Goal: Information Seeking & Learning: Compare options

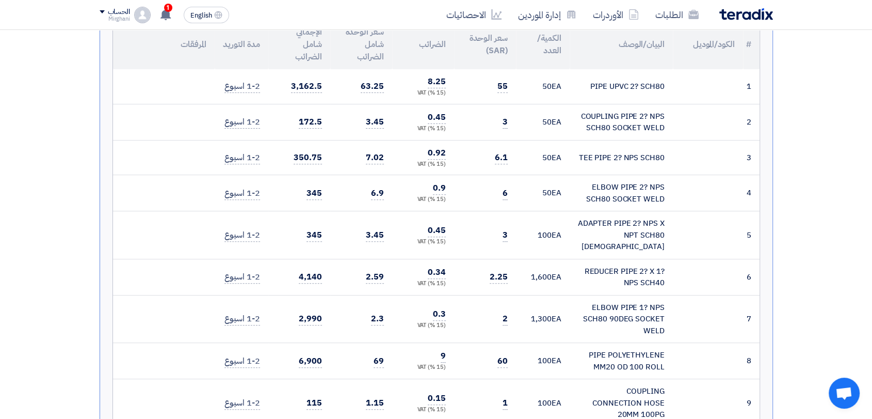
scroll to position [115, 0]
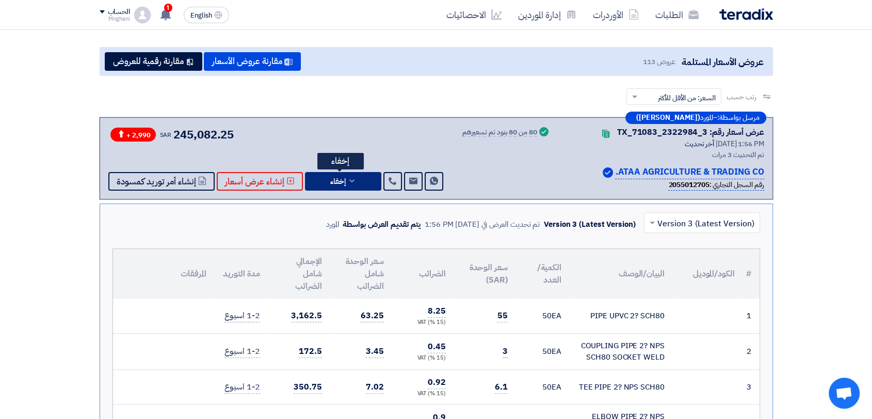
click at [341, 187] on button "إخفاء" at bounding box center [343, 181] width 76 height 19
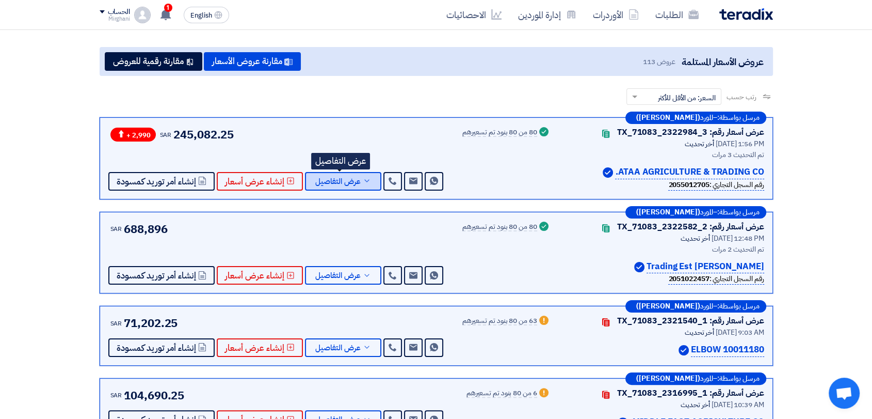
click at [344, 188] on button "عرض التفاصيل" at bounding box center [343, 181] width 76 height 19
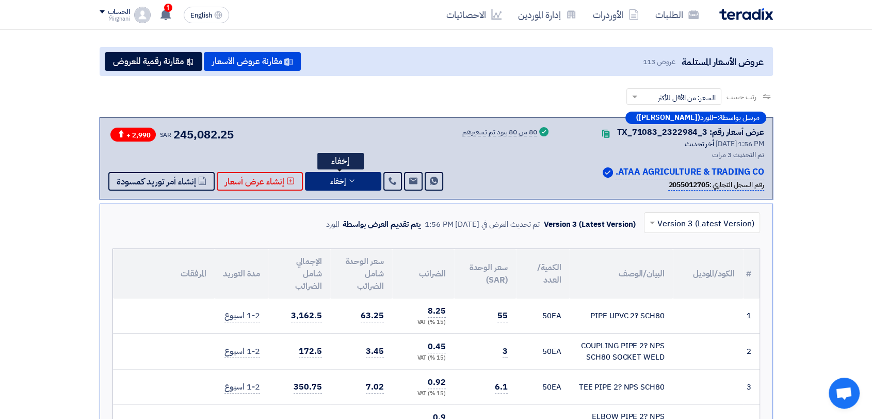
click at [345, 188] on button "إخفاء" at bounding box center [343, 181] width 76 height 19
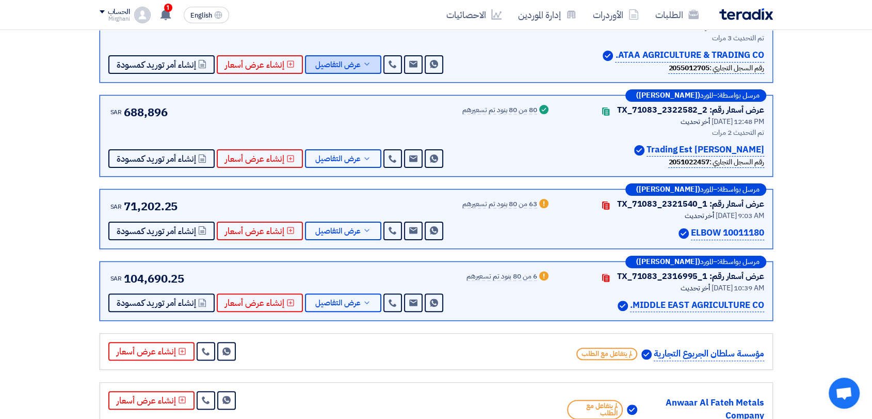
scroll to position [229, 0]
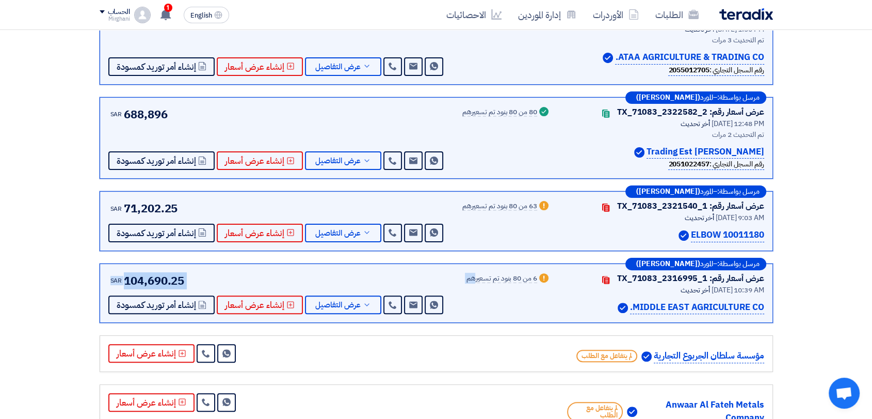
drag, startPoint x: 540, startPoint y: 280, endPoint x: 427, endPoint y: 291, distance: 113.5
click at [428, 291] on div "عرض أسعار رقم: TX_71083_2316995_1 Contacts أخر تحديث [DATE] 10:39 AM MIDDLE EAS…" at bounding box center [436, 293] width 656 height 42
click at [405, 283] on div "SAR 104,690.25 Send Message Send Message" at bounding box center [276, 293] width 337 height 42
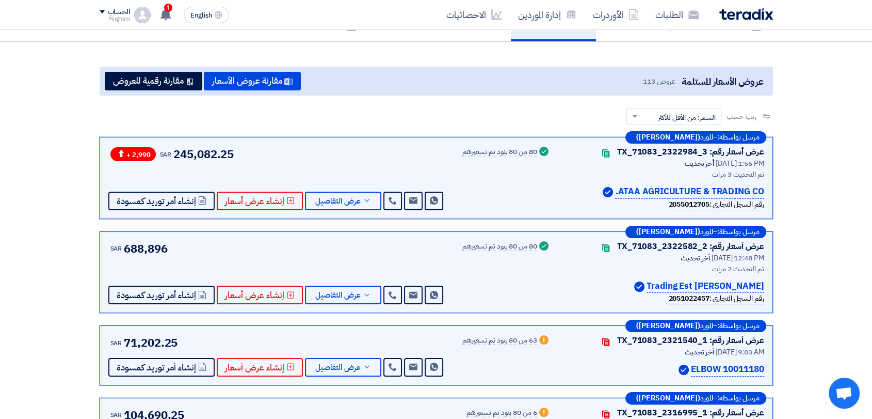
scroll to position [115, 0]
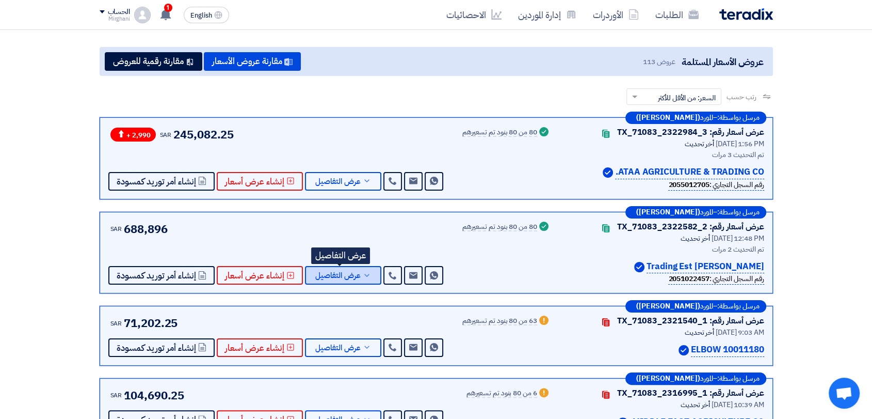
click at [346, 276] on span "عرض التفاصيل" at bounding box center [337, 275] width 45 height 8
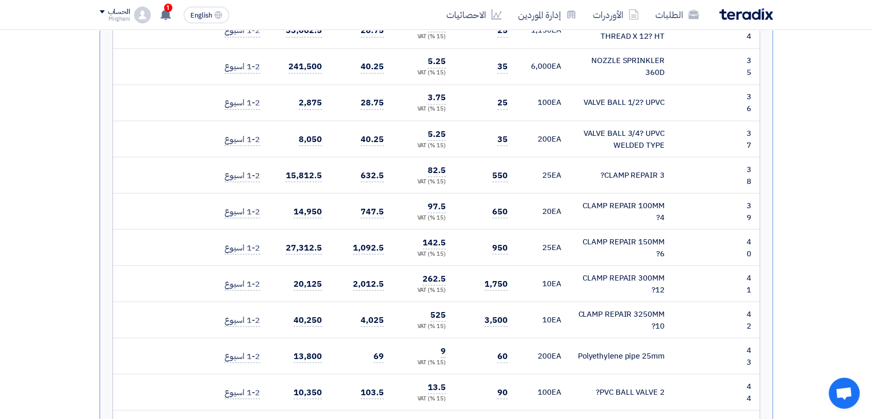
scroll to position [1835, 0]
drag, startPoint x: 449, startPoint y: 234, endPoint x: 415, endPoint y: 265, distance: 46.8
click at [409, 302] on td "525 (15 %) VAT" at bounding box center [423, 320] width 62 height 36
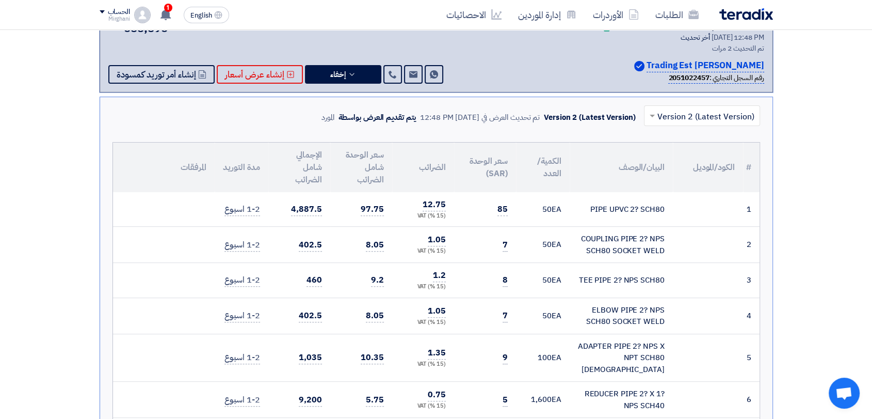
scroll to position [57, 0]
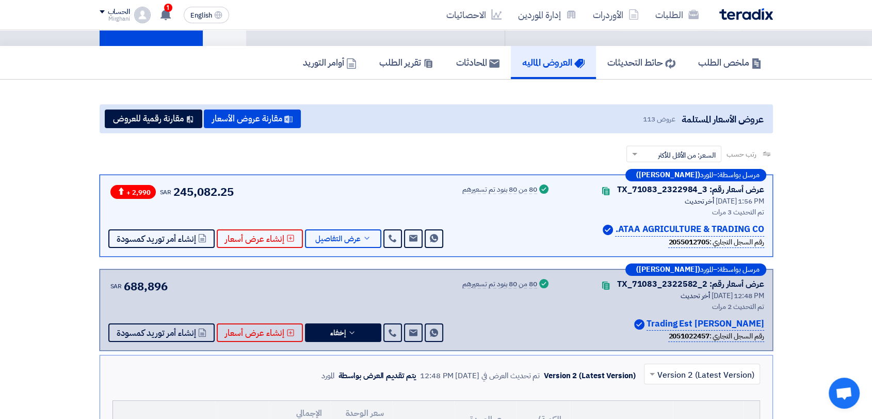
drag, startPoint x: 157, startPoint y: 294, endPoint x: 173, endPoint y: 289, distance: 16.8
click at [173, 291] on div "SAR 688,896 Send Message Send Message" at bounding box center [276, 310] width 337 height 65
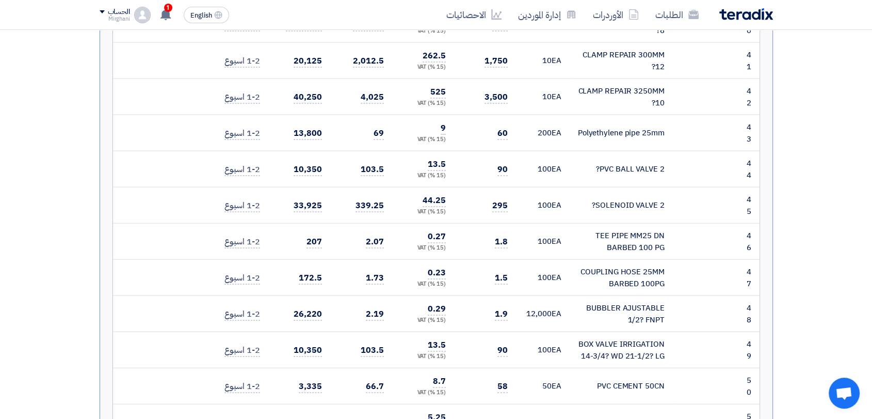
scroll to position [2064, 0]
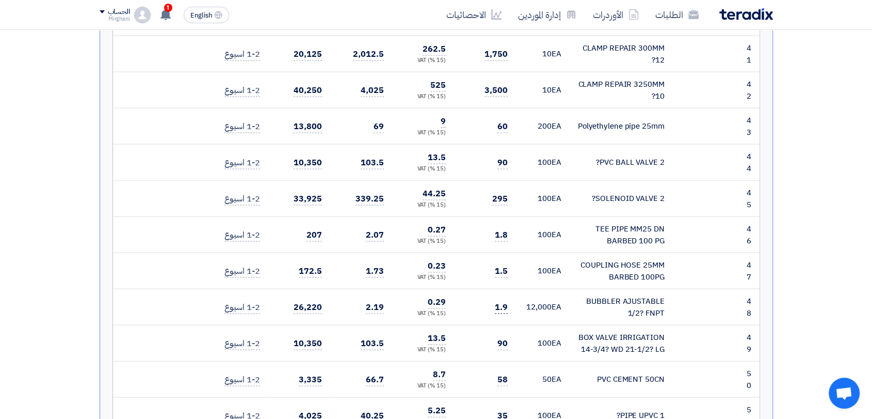
drag, startPoint x: 521, startPoint y: 227, endPoint x: 497, endPoint y: 227, distance: 23.2
click at [509, 289] on tr "48 BUBBLER AJUSTABLE 1/2? FNPT" at bounding box center [436, 307] width 647 height 36
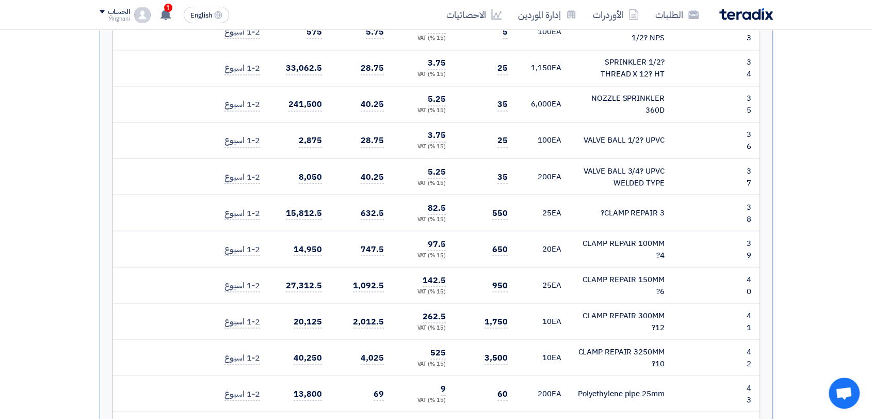
scroll to position [1777, 0]
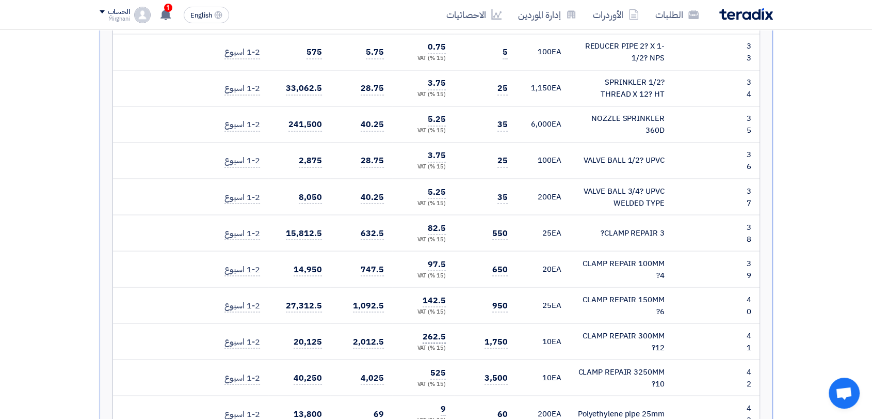
drag, startPoint x: 446, startPoint y: 266, endPoint x: 441, endPoint y: 251, distance: 15.8
click at [445, 323] on td "262.5 (15 %) VAT" at bounding box center [423, 341] width 62 height 36
click at [454, 359] on tr "42 CLAMP REPAIR 3250MM 10? 10" at bounding box center [436, 377] width 647 height 36
drag, startPoint x: 428, startPoint y: 287, endPoint x: 442, endPoint y: 287, distance: 14.4
click at [442, 359] on td "525 (15 %) VAT" at bounding box center [423, 377] width 62 height 36
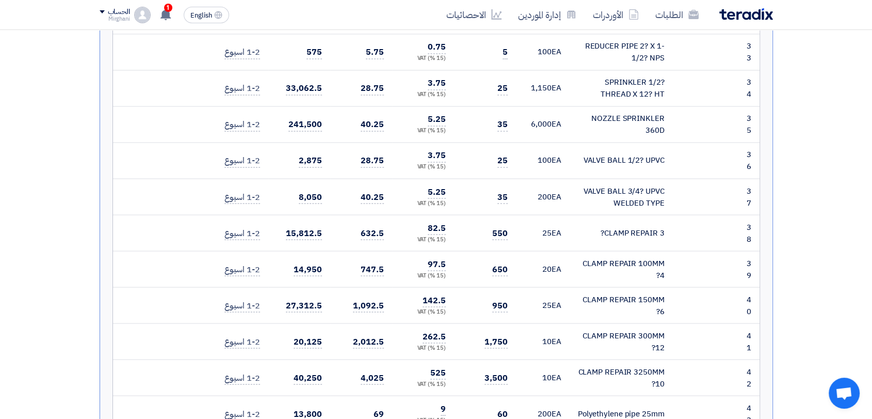
click at [458, 323] on td "1,750" at bounding box center [485, 341] width 62 height 36
click at [462, 287] on td "950" at bounding box center [485, 305] width 62 height 36
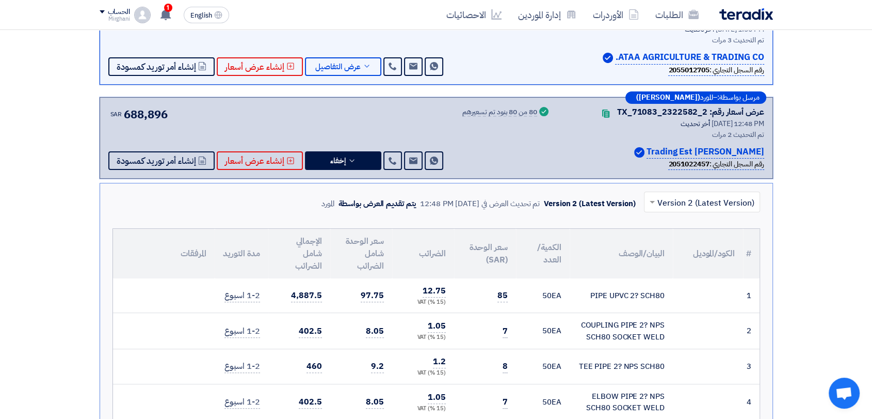
scroll to position [0, 0]
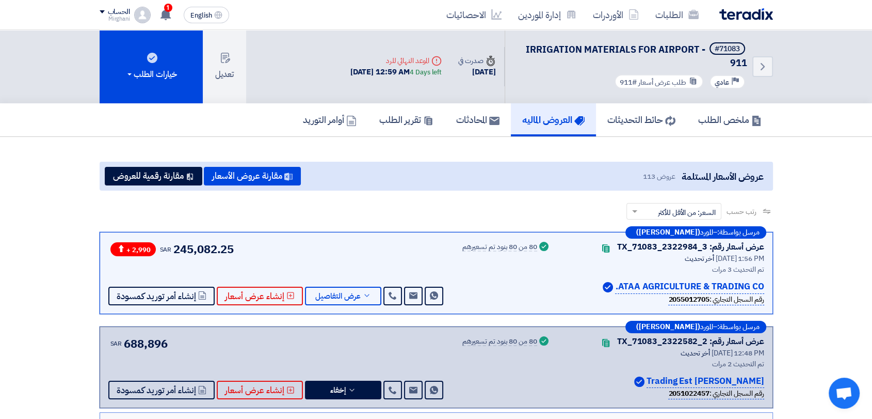
drag, startPoint x: 186, startPoint y: 252, endPoint x: 269, endPoint y: 272, distance: 85.5
click at [245, 264] on div "+ 2,990 SAR 245,082.25 Send Message Send Message" at bounding box center [276, 272] width 337 height 65
drag, startPoint x: 339, startPoint y: 278, endPoint x: 340, endPoint y: 385, distance: 107.9
click at [339, 278] on div "+ 2,990 SAR 245,082.25 Send Message Send Message" at bounding box center [276, 272] width 337 height 65
click at [340, 386] on span "إخفاء" at bounding box center [337, 390] width 15 height 8
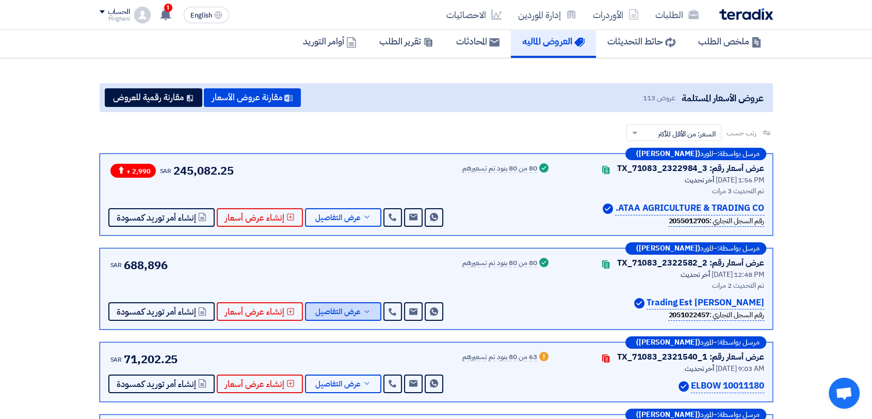
scroll to position [172, 0]
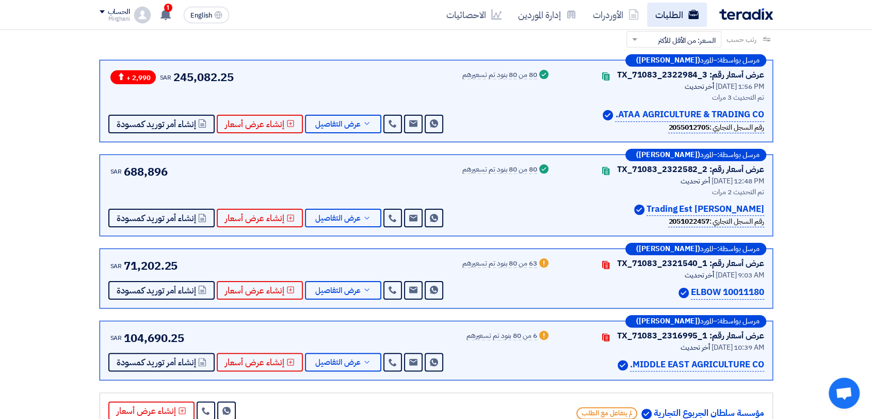
click at [669, 18] on link "الطلبات" at bounding box center [677, 15] width 60 height 24
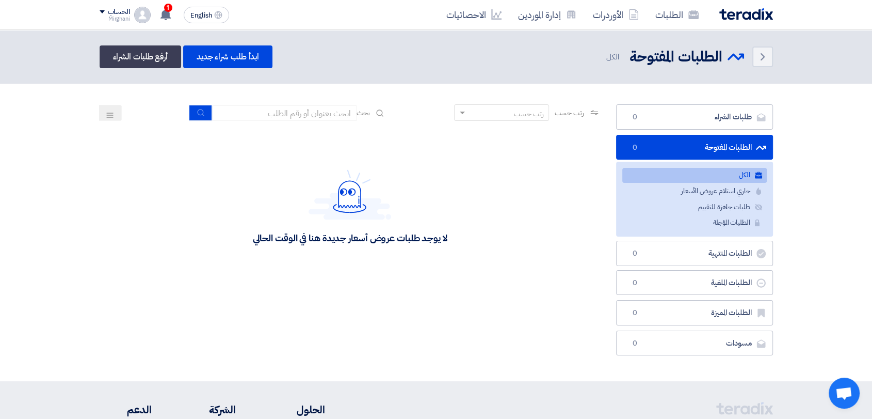
click at [311, 103] on section "طلبات الشراء طلبات الشراء 0 الطلبات المفتوحة الطلبات المفتوحة 0 الكل الكل جاري …" at bounding box center [436, 232] width 872 height 297
click at [310, 107] on input at bounding box center [284, 112] width 144 height 15
type input "923"
click at [207, 106] on button "submit" at bounding box center [200, 113] width 23 height 16
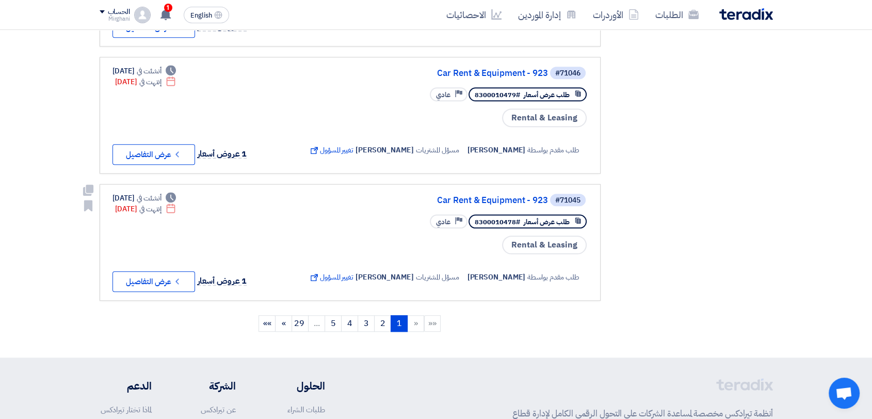
scroll to position [1089, 0]
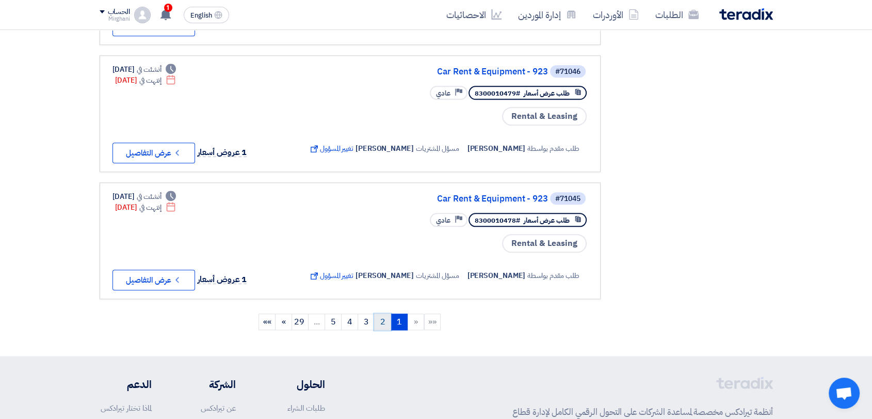
click at [387, 313] on link "2" at bounding box center [382, 321] width 17 height 17
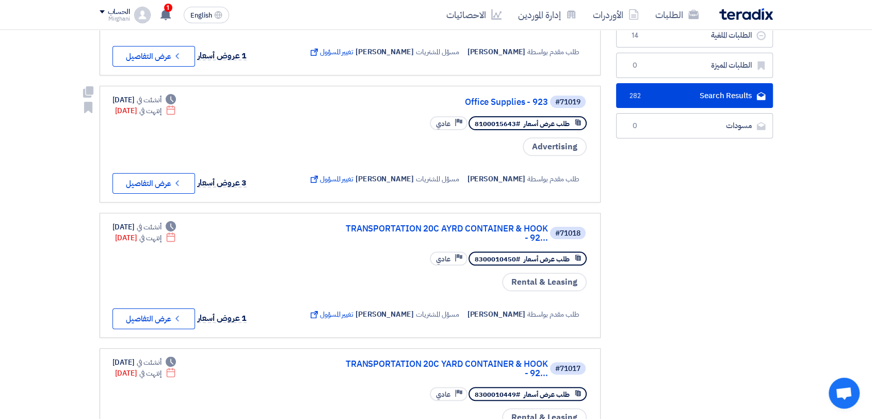
scroll to position [172, 0]
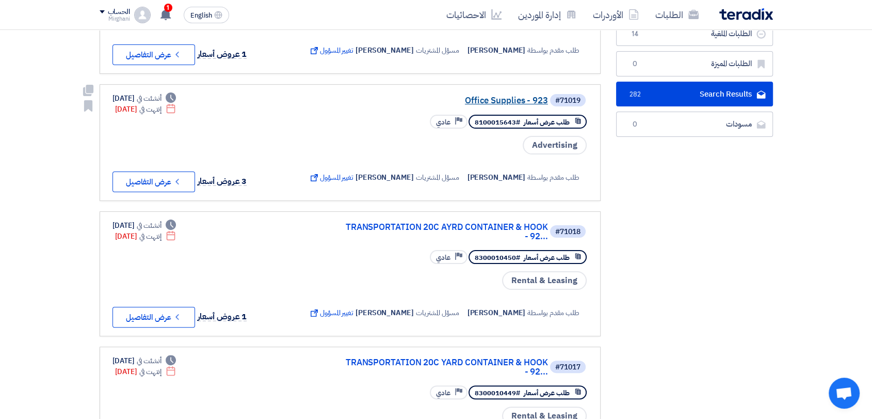
click at [493, 100] on link "Office Supplies - 923" at bounding box center [445, 100] width 206 height 9
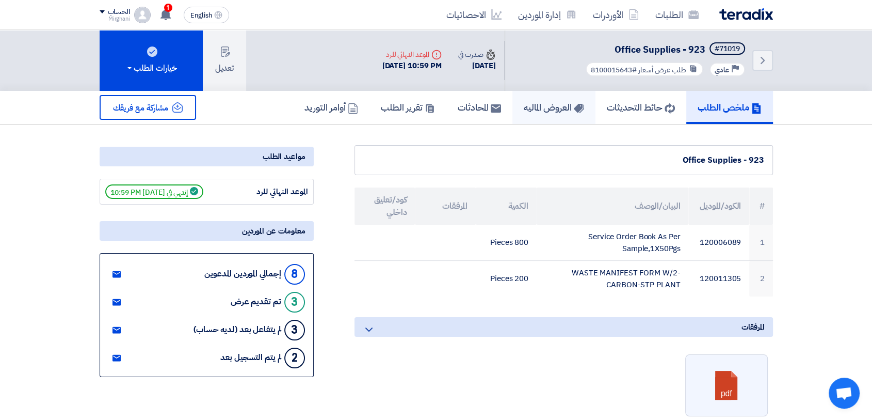
click at [512, 112] on link "العروض الماليه" at bounding box center [553, 107] width 83 height 33
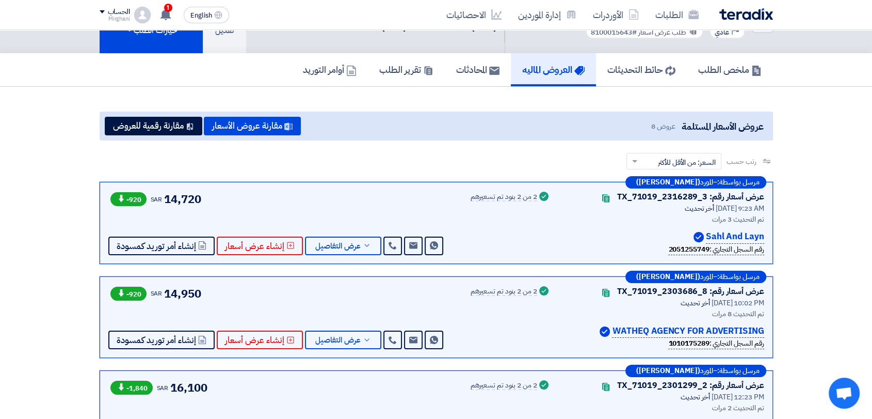
scroll to position [57, 0]
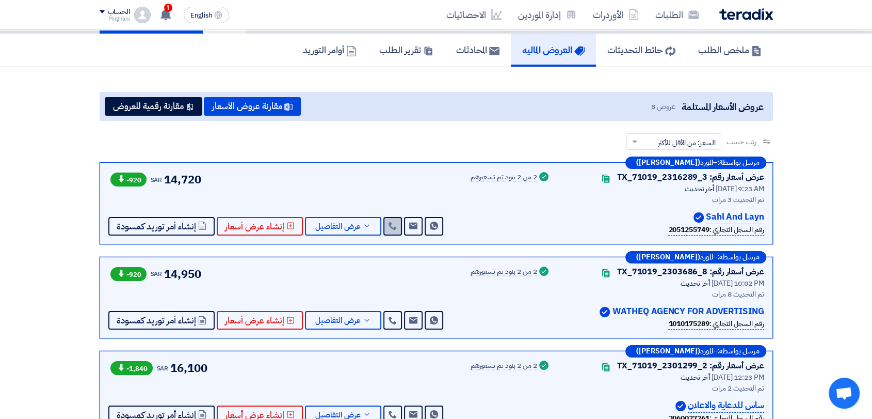
click at [390, 221] on icon at bounding box center [393, 225] width 8 height 8
drag, startPoint x: 706, startPoint y: 216, endPoint x: 765, endPoint y: 216, distance: 58.8
click at [765, 216] on div "مرسل بواسطة: – المورد ([PERSON_NAME]) عرض أسعار رقم: TX_71019_2316289_3 Contact…" at bounding box center [436, 203] width 673 height 82
copy p "Sahl And Layn"
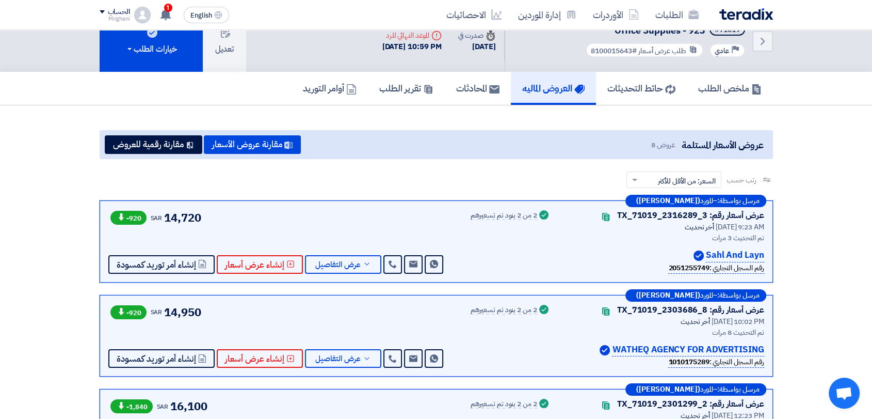
scroll to position [0, 0]
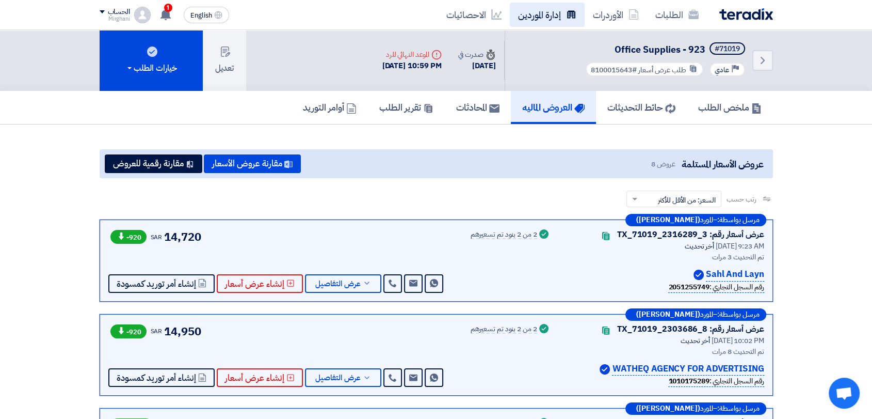
click at [566, 21] on link "إدارة الموردين" at bounding box center [547, 15] width 75 height 24
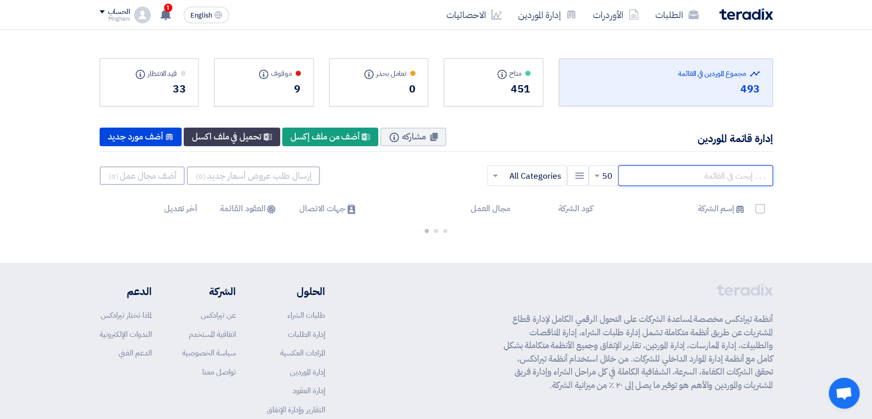
click at [655, 170] on input "text" at bounding box center [695, 175] width 155 height 21
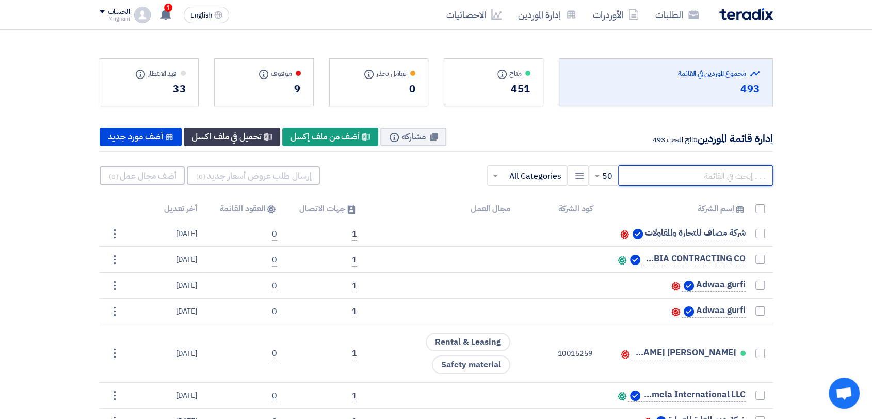
paste input "Sahl And Layn"
type input "Sahl And Layn"
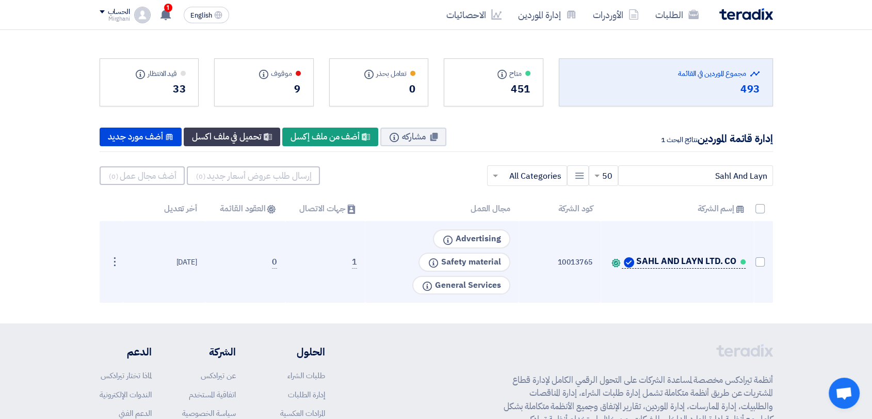
click at [716, 257] on span "SAHL AND LAYN LTD. CO" at bounding box center [686, 261] width 100 height 8
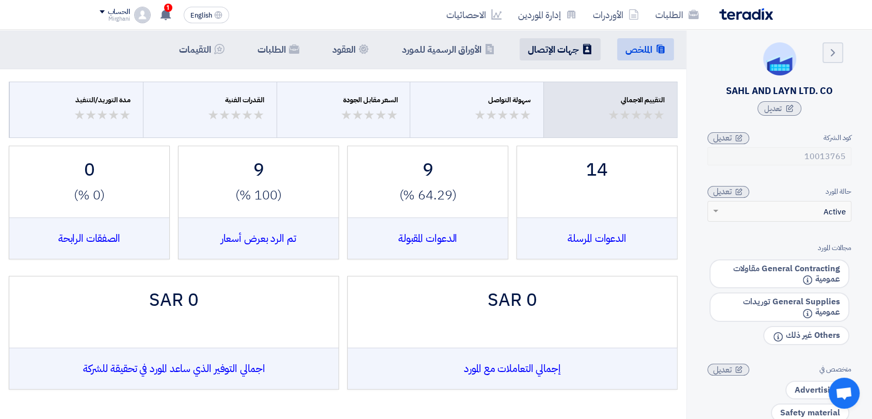
click at [552, 41] on li "Contacts جهات [DEMOGRAPHIC_DATA]" at bounding box center [560, 49] width 81 height 22
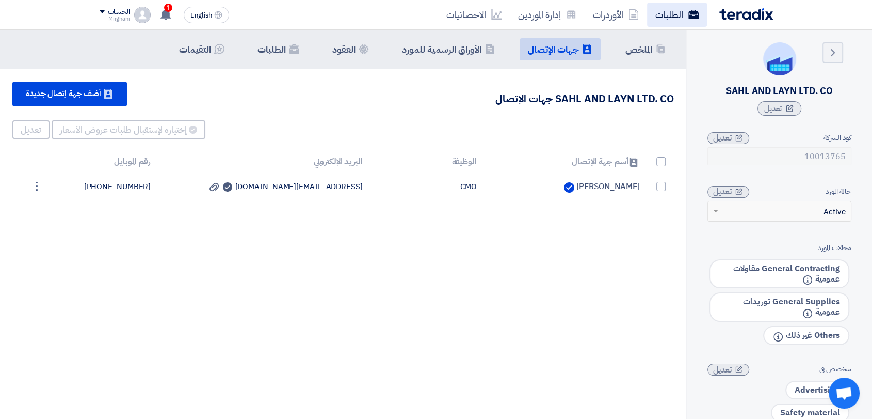
click at [660, 14] on link "الطلبات" at bounding box center [677, 15] width 60 height 24
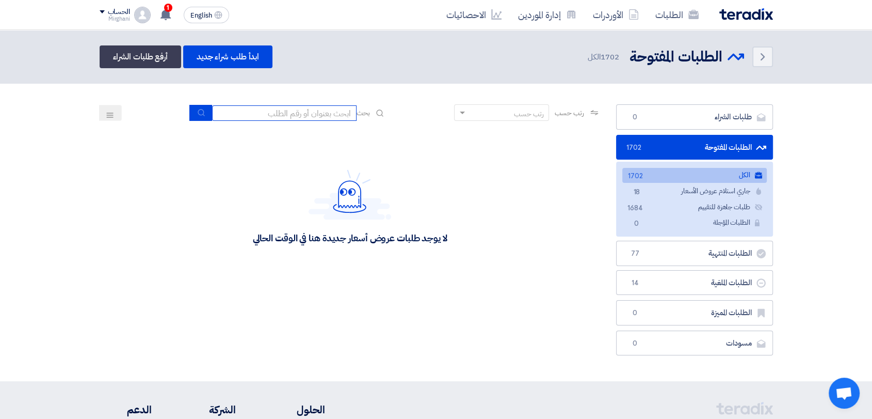
click at [336, 110] on input at bounding box center [284, 112] width 144 height 15
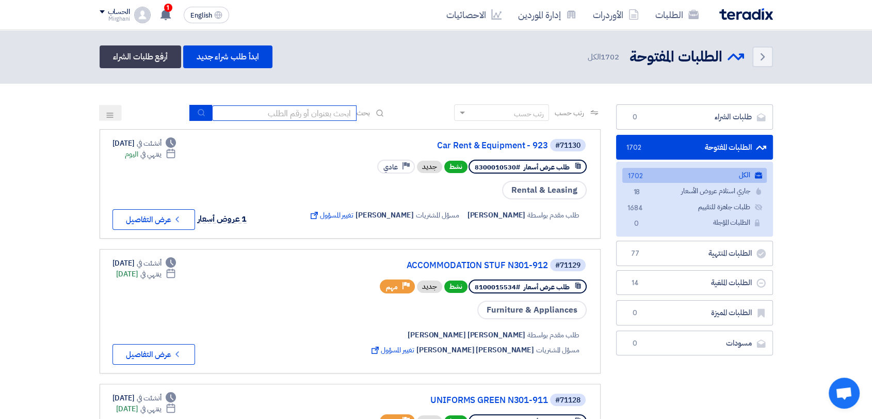
type input "911"
click at [203, 118] on button "submit" at bounding box center [200, 113] width 23 height 16
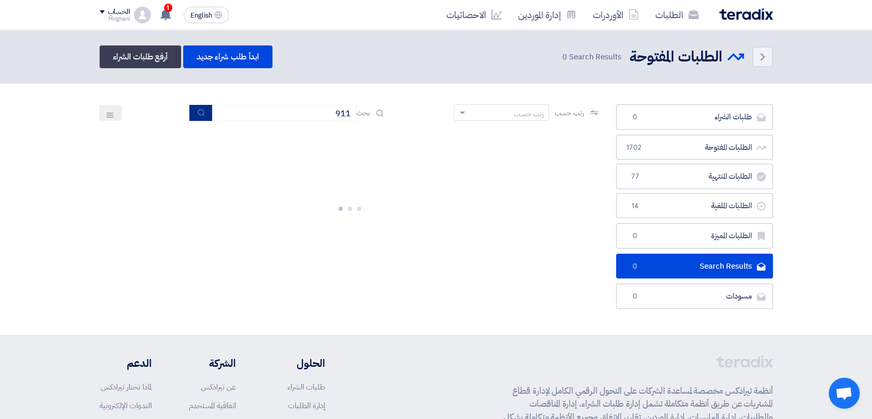
click at [203, 118] on button "submit" at bounding box center [200, 113] width 23 height 16
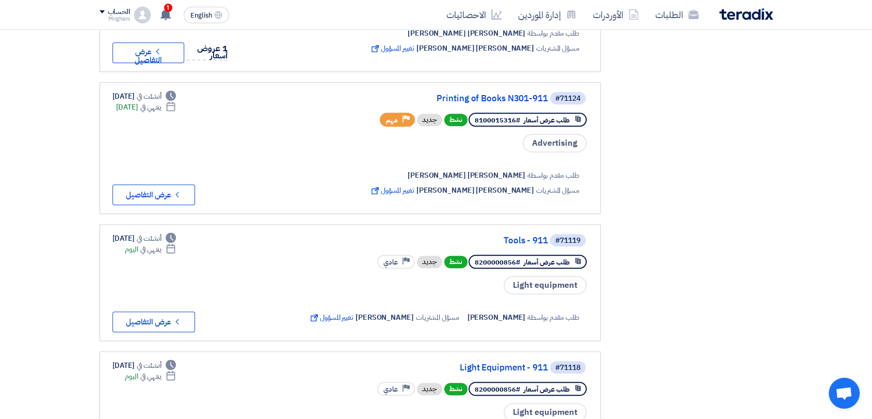
scroll to position [631, 0]
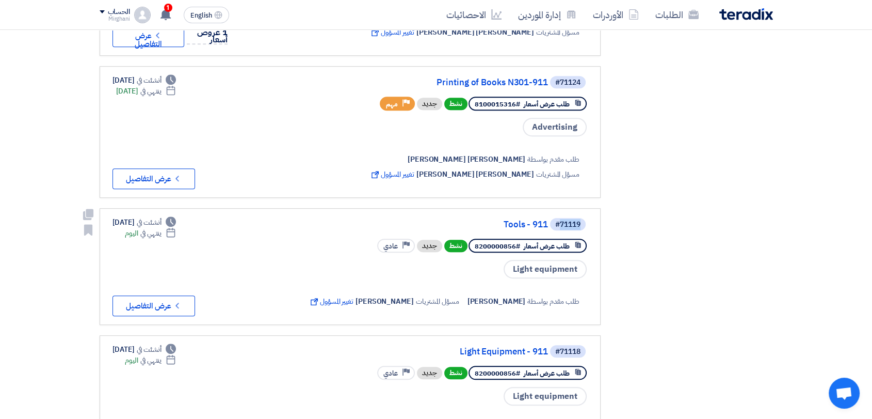
drag, startPoint x: 557, startPoint y: 158, endPoint x: 594, endPoint y: 160, distance: 37.7
click at [594, 208] on link "#71119 Tools - 911 طلب عرض أسعار #8200000856 نشط جديد Priority عادي Light equip…" at bounding box center [350, 266] width 501 height 117
copy div "71119"
drag, startPoint x: 559, startPoint y: 160, endPoint x: 583, endPoint y: 162, distance: 23.2
click at [583, 218] on span "#71119" at bounding box center [568, 224] width 36 height 12
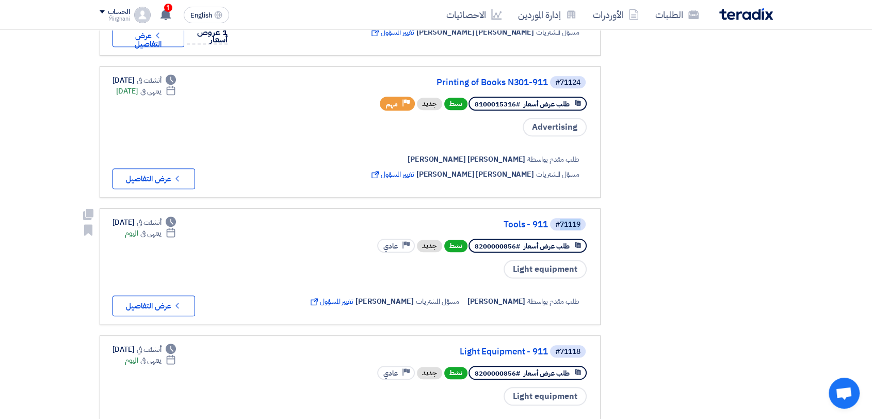
copy div "71119"
drag, startPoint x: 558, startPoint y: 286, endPoint x: 587, endPoint y: 286, distance: 28.9
click at [587, 344] on div "#71118 Light Equipment - 911" at bounding box center [447, 351] width 281 height 14
copy div "71118"
click at [534, 220] on link "Tools - 911" at bounding box center [445, 224] width 206 height 9
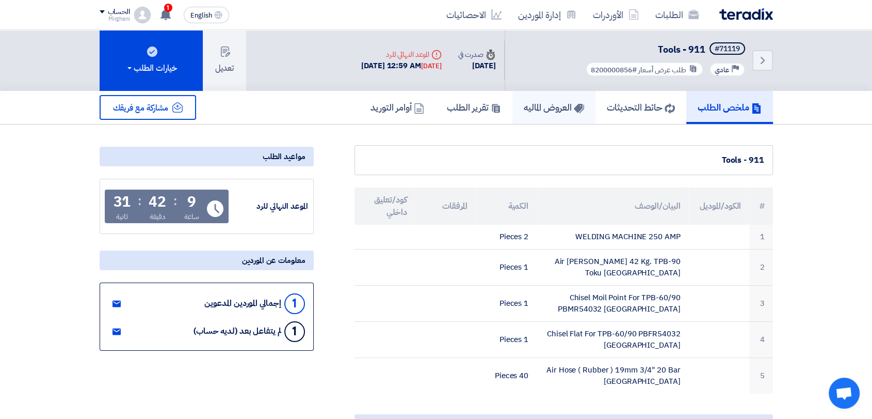
click at [539, 107] on h5 "العروض الماليه" at bounding box center [554, 107] width 60 height 12
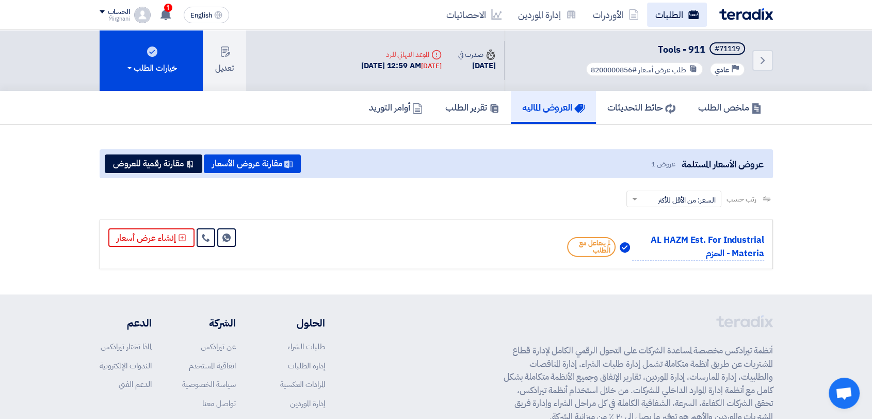
click at [689, 16] on use at bounding box center [693, 14] width 10 height 9
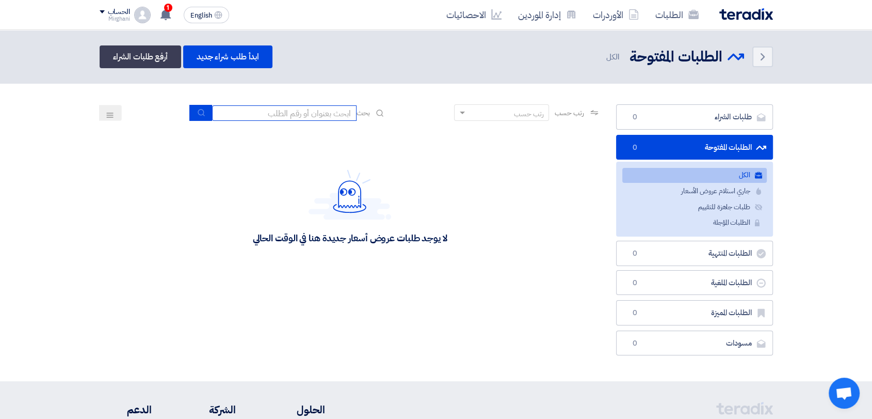
click at [330, 117] on input at bounding box center [284, 112] width 144 height 15
type input "911"
click at [190, 115] on button "submit" at bounding box center [200, 113] width 23 height 16
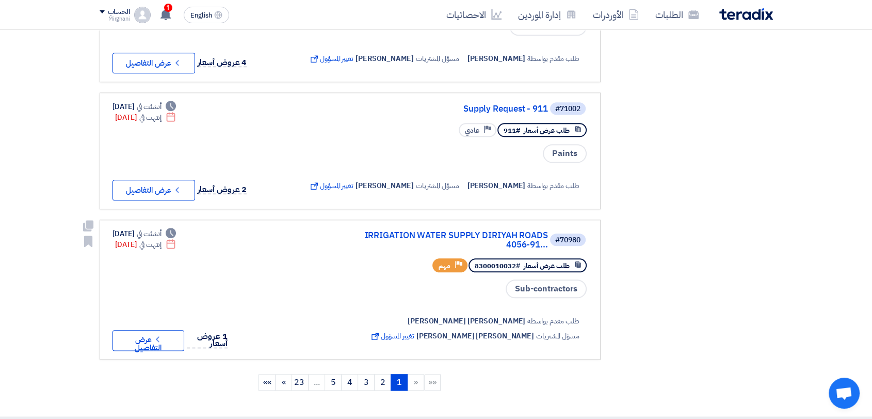
scroll to position [1147, 0]
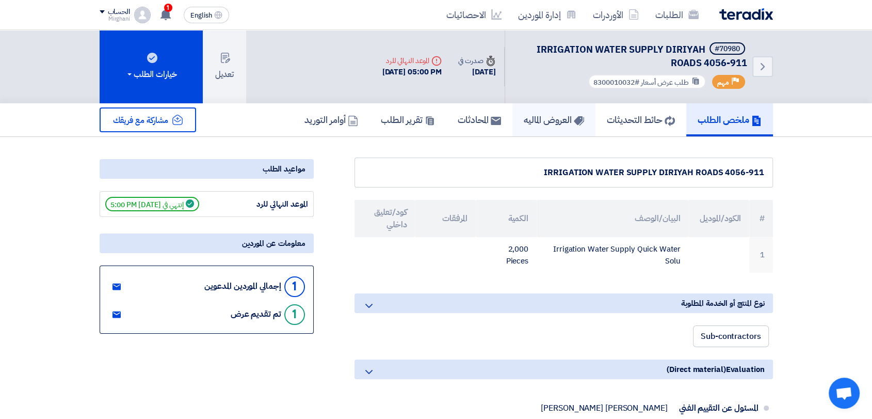
click at [524, 114] on h5 "العروض الماليه" at bounding box center [554, 120] width 60 height 12
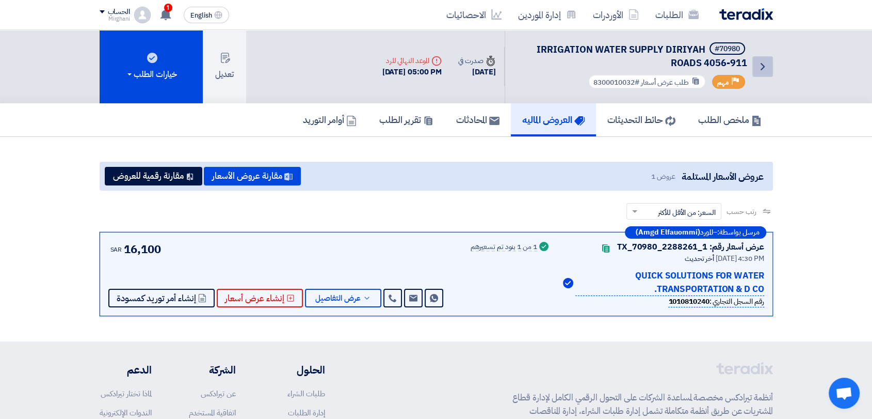
click at [767, 61] on icon "Back" at bounding box center [763, 66] width 12 height 12
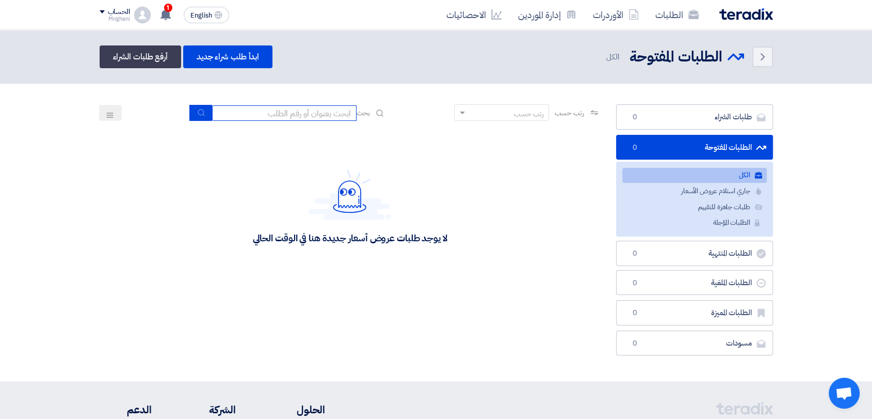
drag, startPoint x: 310, startPoint y: 110, endPoint x: 300, endPoint y: 126, distance: 19.2
click at [310, 110] on input at bounding box center [284, 112] width 144 height 15
type input "911"
click at [202, 112] on icon "submit" at bounding box center [201, 112] width 8 height 8
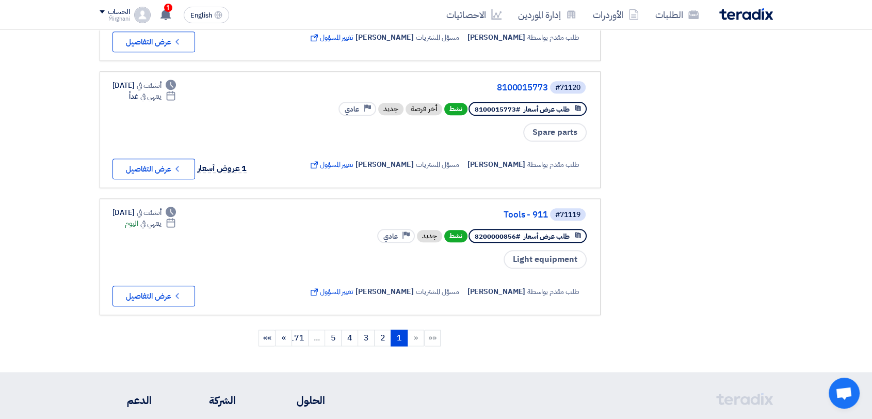
scroll to position [1204, 0]
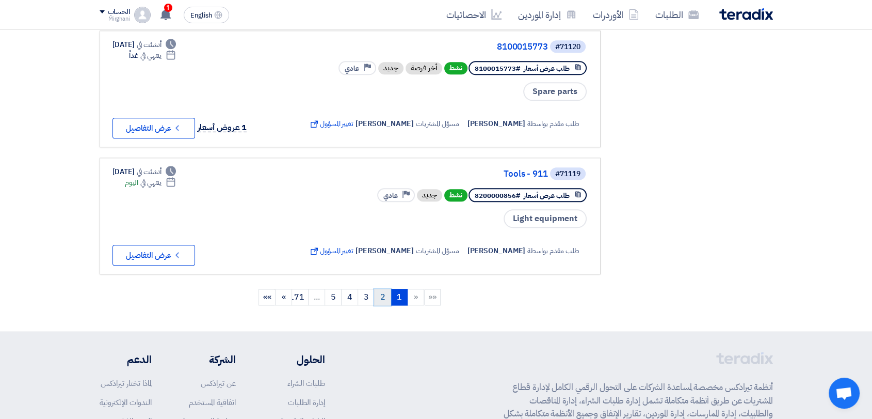
click at [383, 288] on link "2" at bounding box center [382, 296] width 17 height 17
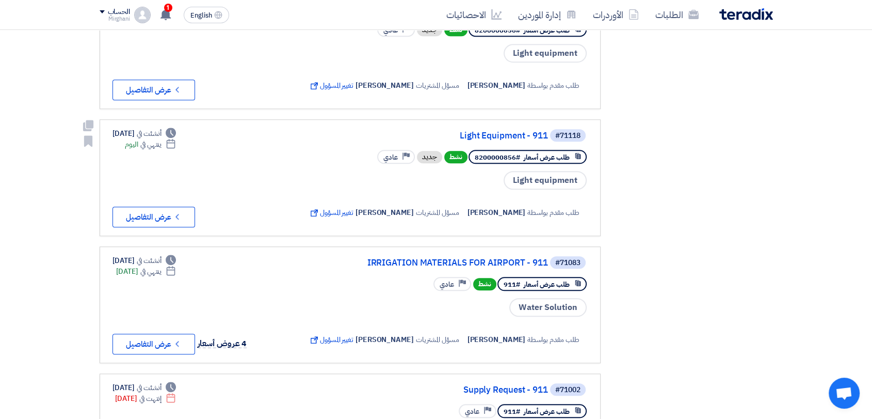
scroll to position [860, 0]
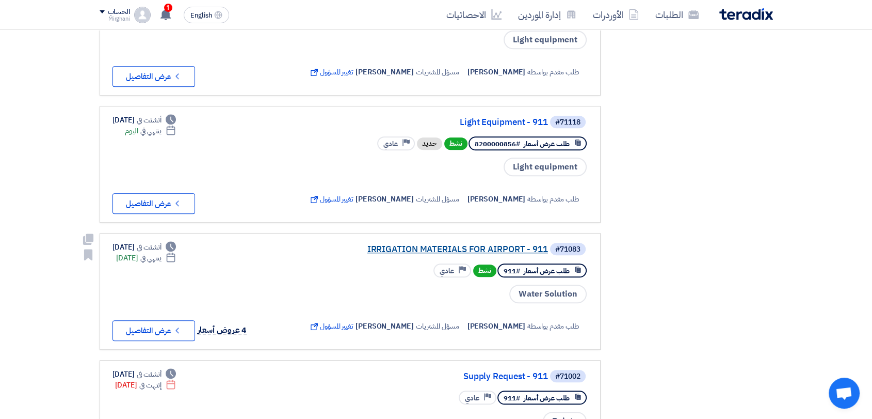
click at [422, 245] on link "IRRIGATION MATERIALS FOR AIRPORT - 911" at bounding box center [445, 249] width 206 height 9
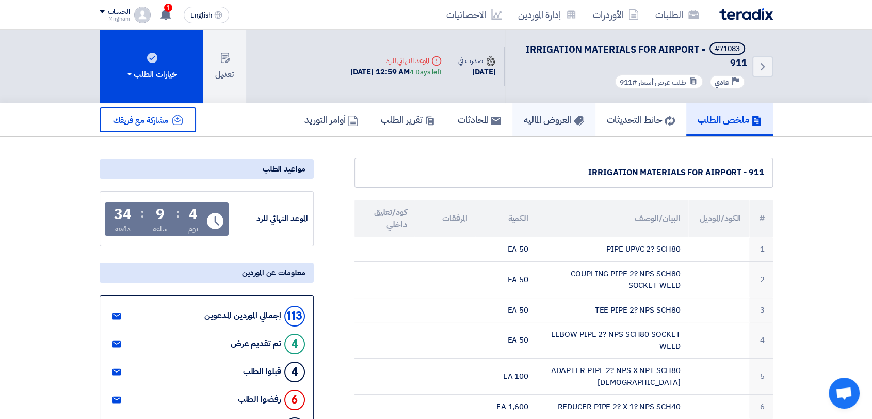
click at [527, 122] on h5 "العروض الماليه" at bounding box center [554, 120] width 60 height 12
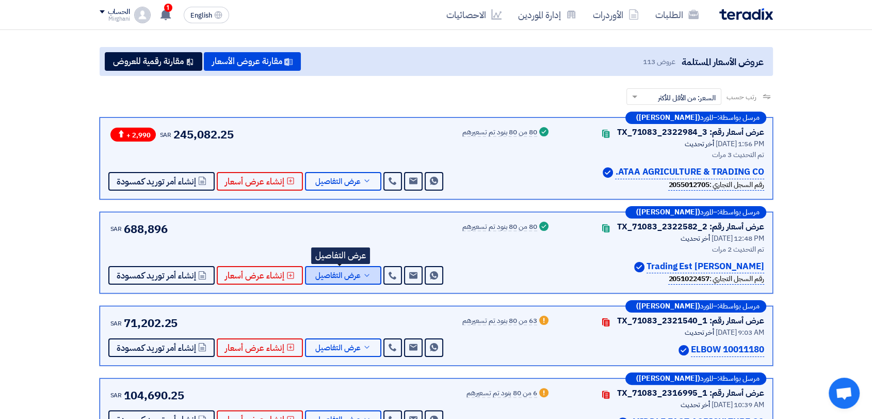
click at [344, 278] on span "عرض التفاصيل" at bounding box center [337, 275] width 45 height 8
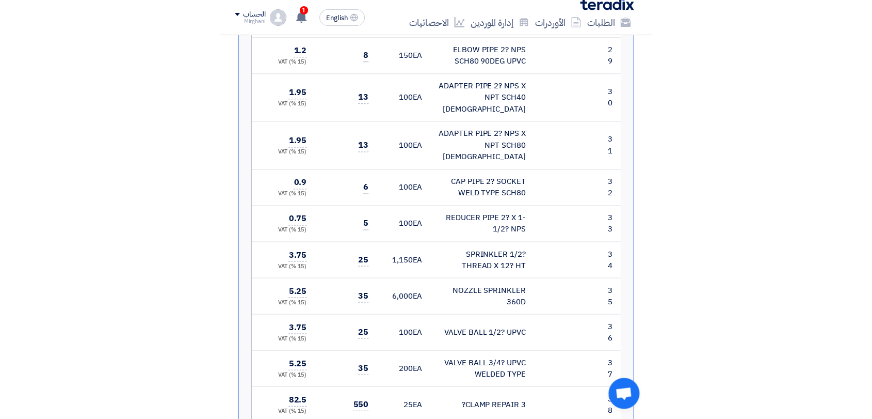
scroll to position [1720, 0]
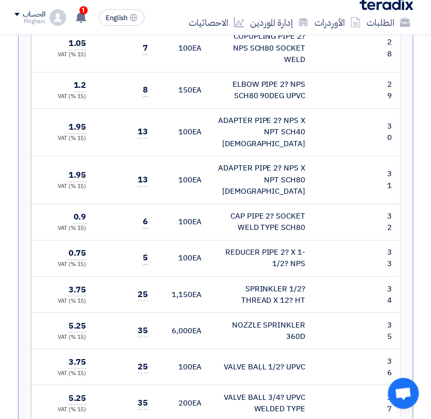
click at [158, 384] on tr "37 VALVE BALL 3/4? UPVC WELDED TYPE 200" at bounding box center [127, 402] width 545 height 36
click at [154, 384] on td "35" at bounding box center [125, 402] width 62 height 36
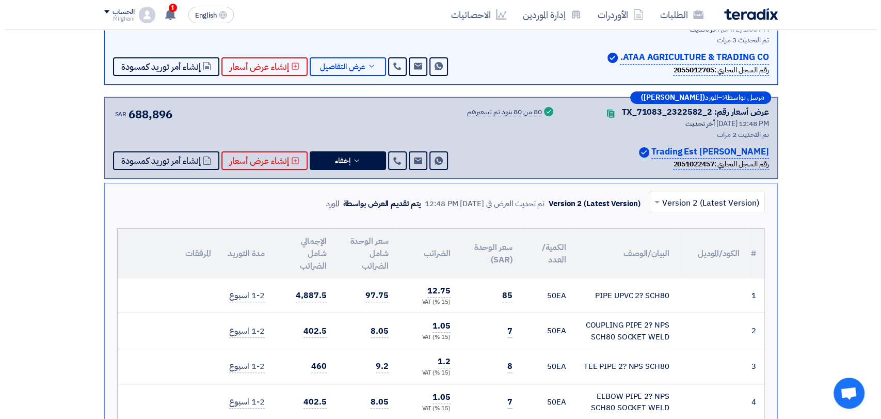
scroll to position [0, 0]
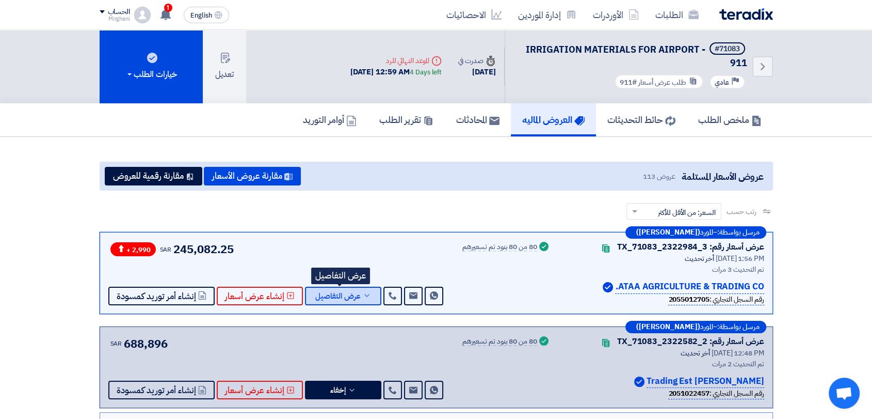
click at [329, 292] on span "عرض التفاصيل" at bounding box center [337, 296] width 45 height 8
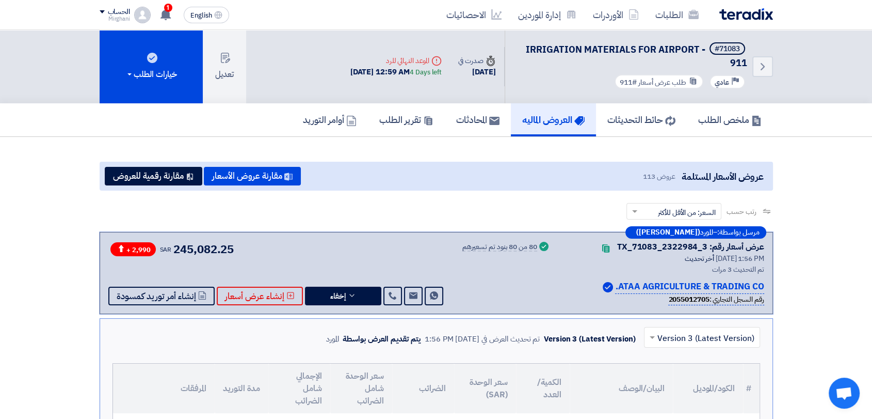
click at [165, 163] on div "عروض الأسعار المستلمة عروض 113 مقارنة عروض الأسعار مقارنة رقمية للعروض" at bounding box center [436, 176] width 673 height 29
click at [165, 170] on button "مقارنة رقمية للعروض" at bounding box center [154, 176] width 98 height 19
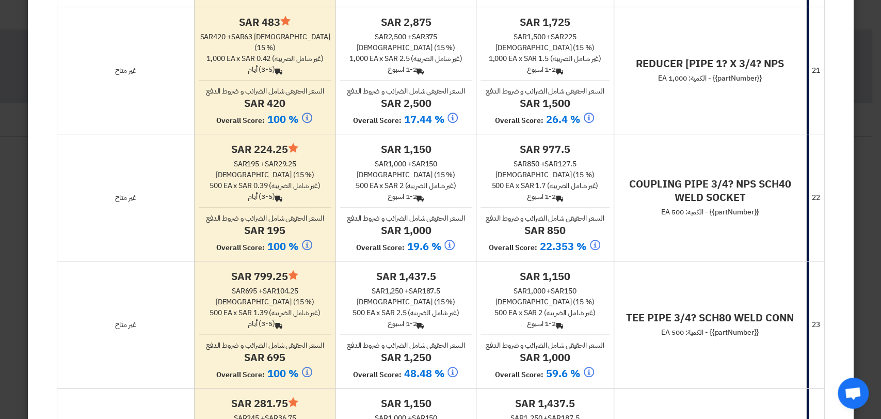
scroll to position [2924, 0]
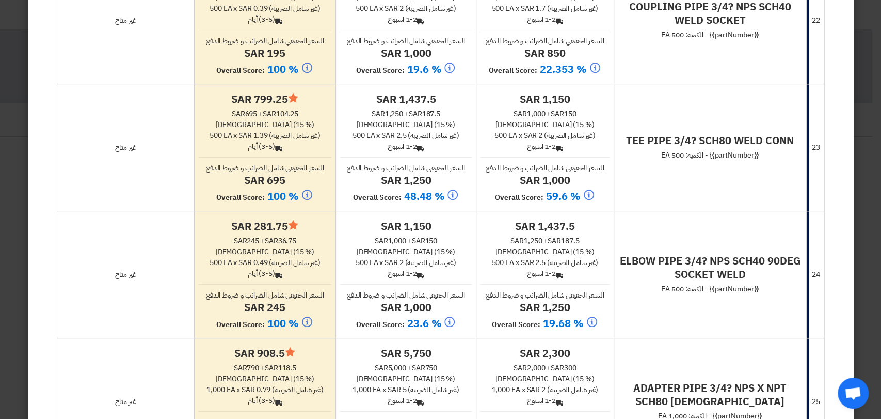
drag, startPoint x: 509, startPoint y: 105, endPoint x: 552, endPoint y: 105, distance: 43.3
click at [552, 105] on h4 "sar 1,150" at bounding box center [544, 98] width 129 height 13
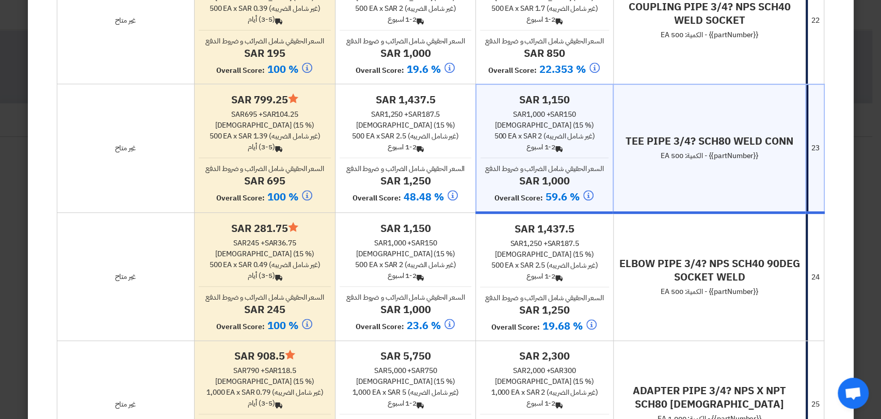
scroll to position [3096, 0]
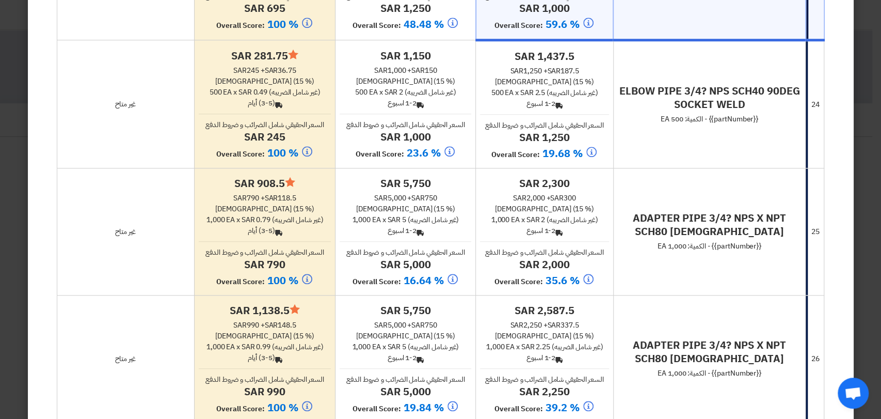
click at [278, 82] on div "sar 245 + sar 36.75 الضرائب (15 %)" at bounding box center [265, 76] width 132 height 22
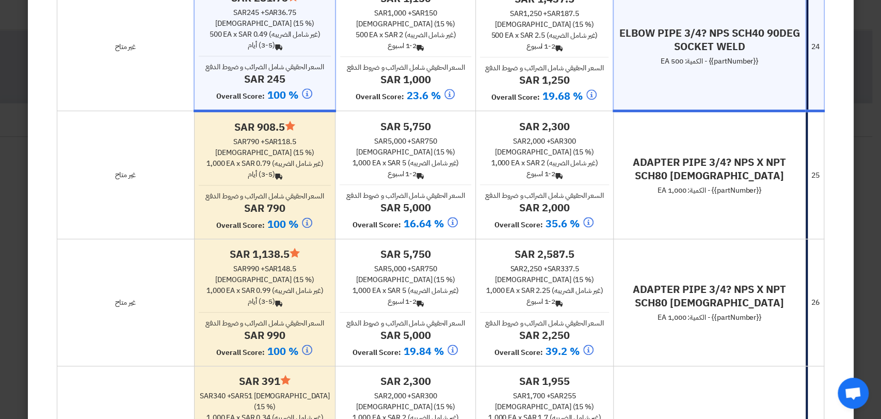
scroll to position [3211, 0]
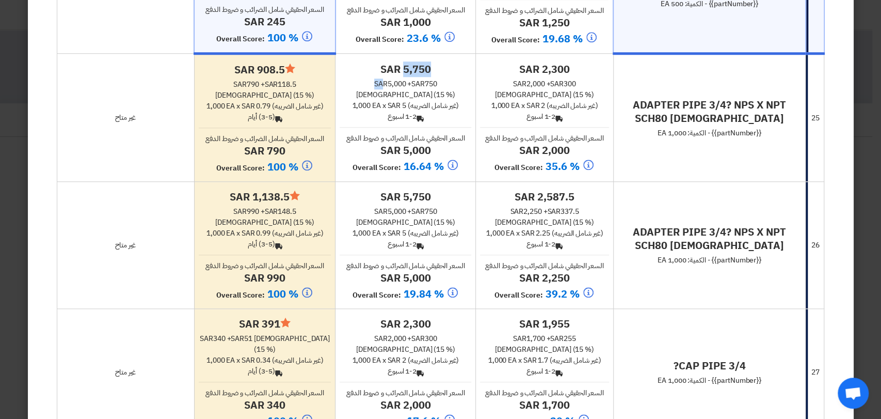
click at [457, 85] on td "sar 5,750 sar 5,000 + sar 750 [DEMOGRAPHIC_DATA] (15 %) 1,000 EA x sar 5 (غير ش…" at bounding box center [405, 118] width 140 height 128
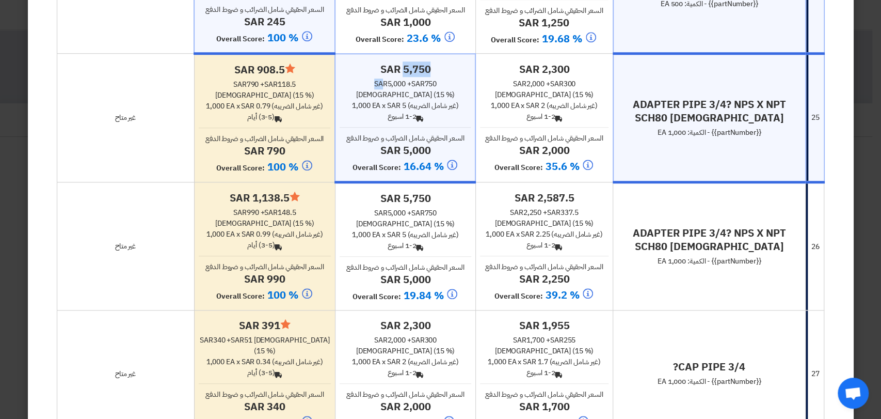
click at [442, 76] on h4 "sar 5,750" at bounding box center [405, 68] width 131 height 13
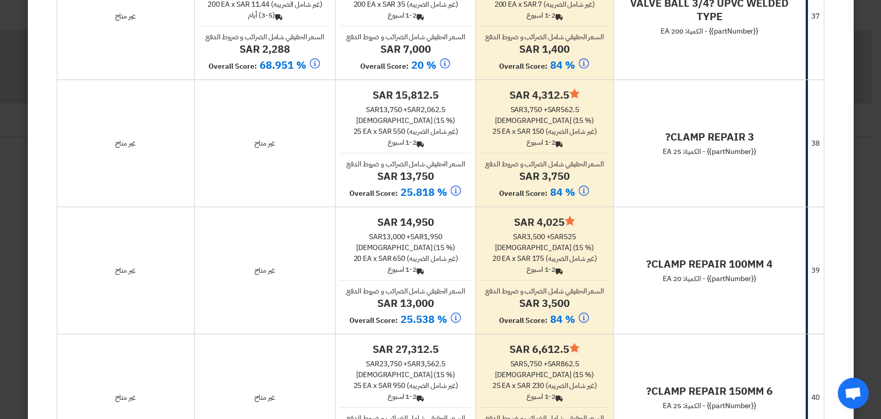
scroll to position [4816, 0]
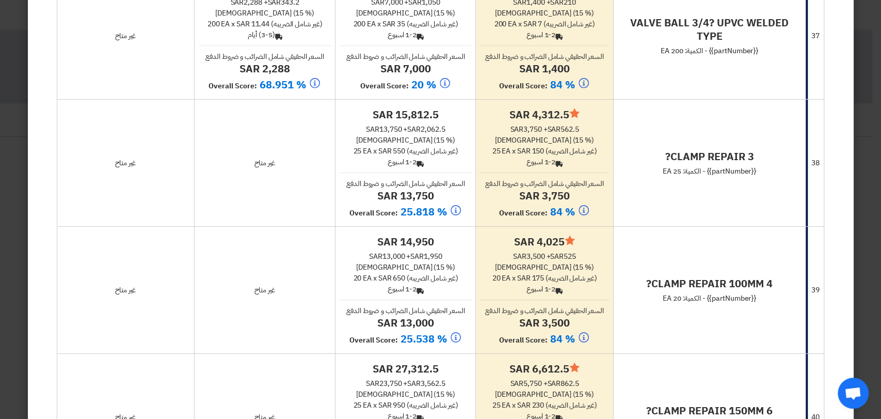
drag, startPoint x: 516, startPoint y: 161, endPoint x: 547, endPoint y: 160, distance: 31.0
click at [547, 121] on h4 "Minimize/Maximize Category sar 4,312.5" at bounding box center [544, 114] width 128 height 13
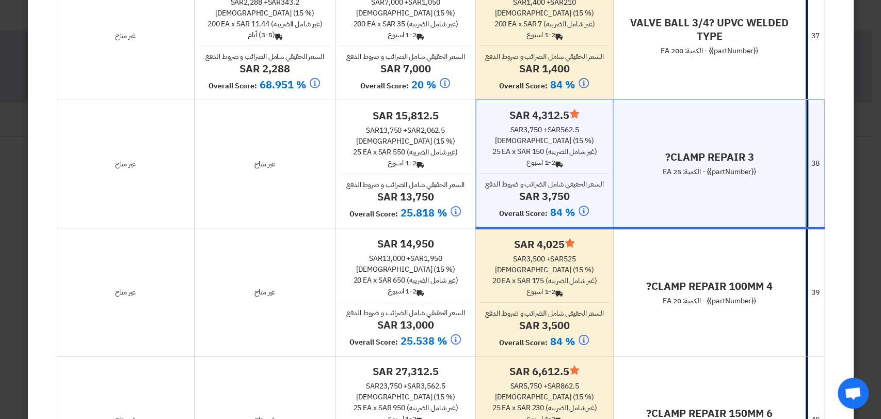
drag, startPoint x: 422, startPoint y: 163, endPoint x: 430, endPoint y: 163, distance: 7.7
click at [430, 122] on h4 "sar 15,812.5" at bounding box center [406, 115] width 132 height 13
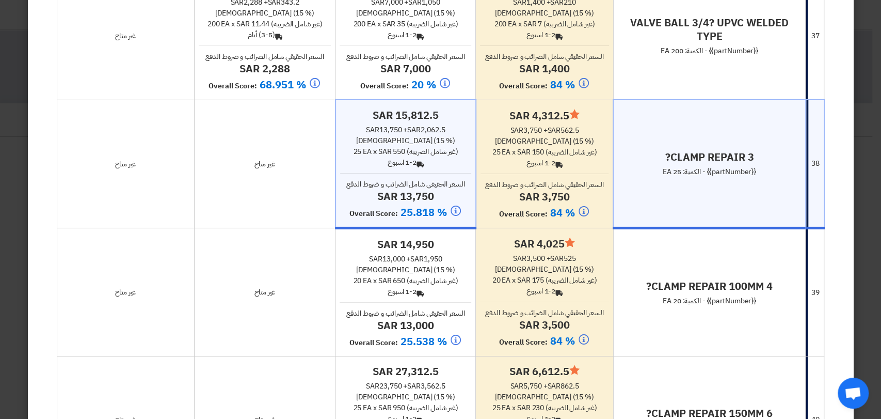
click at [655, 195] on td "CLAMP REPAIR 3? {{partNumber}} - الكمية: 25 EA" at bounding box center [709, 164] width 192 height 128
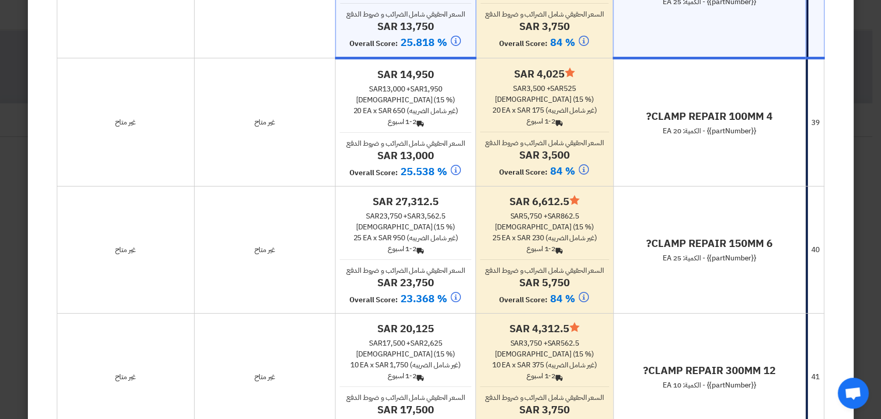
scroll to position [5045, 0]
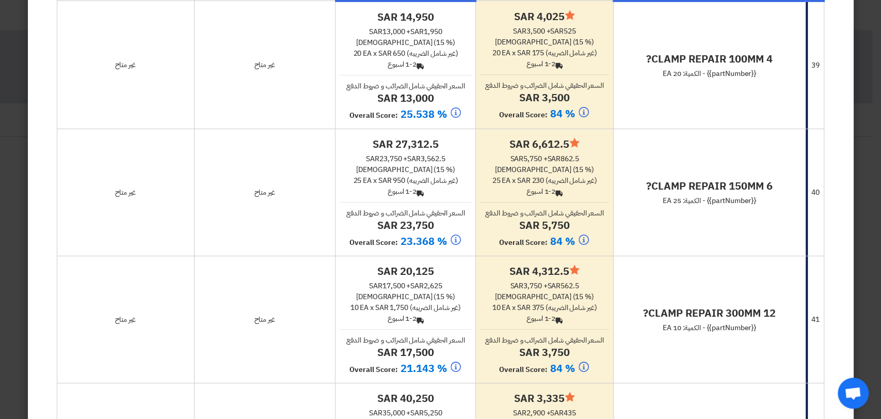
drag, startPoint x: 512, startPoint y: 195, endPoint x: 405, endPoint y: 201, distance: 107.5
click at [566, 151] on h4 "Minimize/Maximize Category sar 6,612.5" at bounding box center [544, 143] width 128 height 13
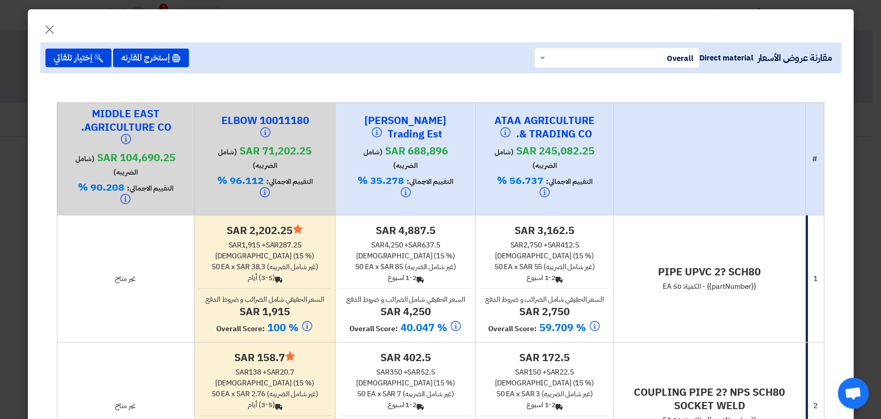
scroll to position [172, 0]
